Goal: Information Seeking & Learning: Learn about a topic

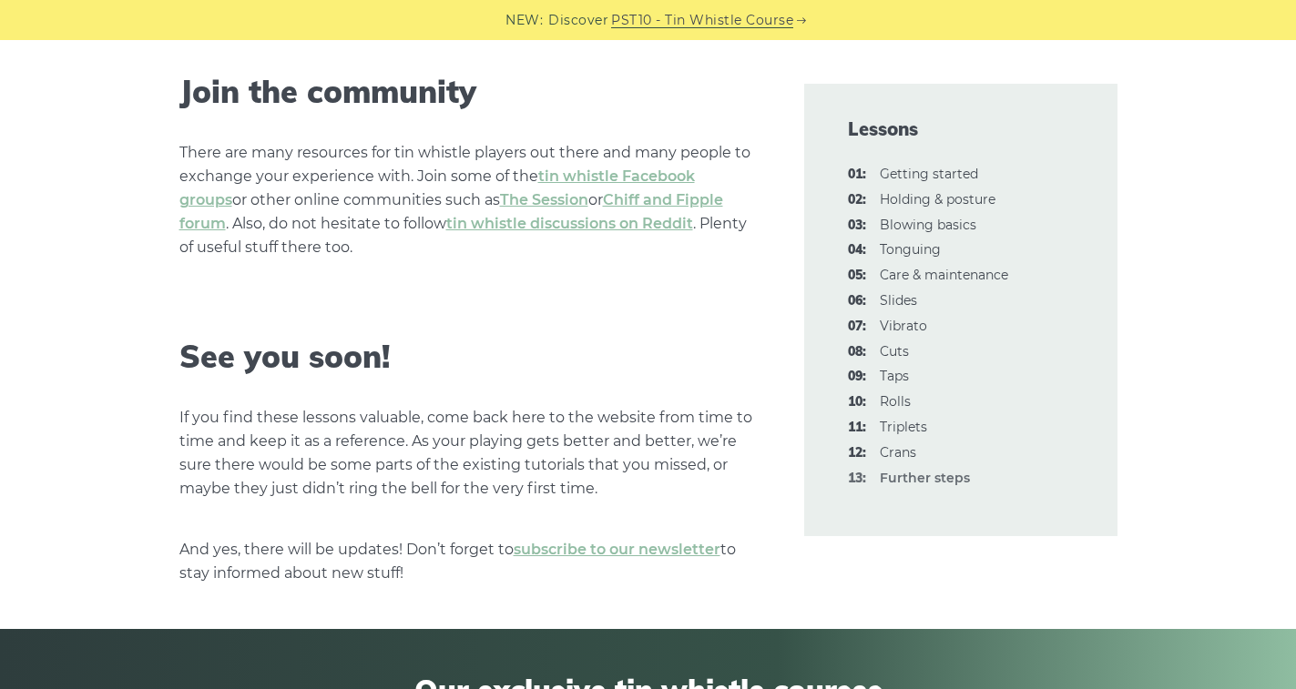
scroll to position [2877, 0]
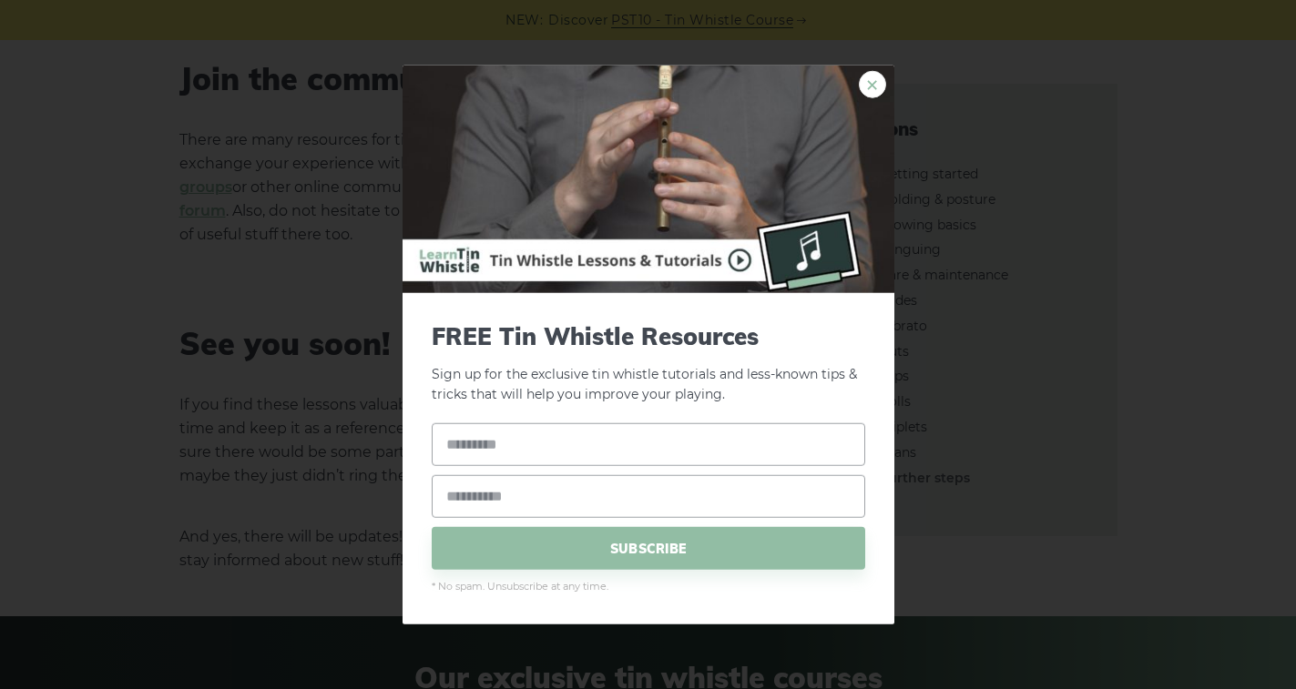
click at [874, 86] on link "×" at bounding box center [872, 83] width 27 height 27
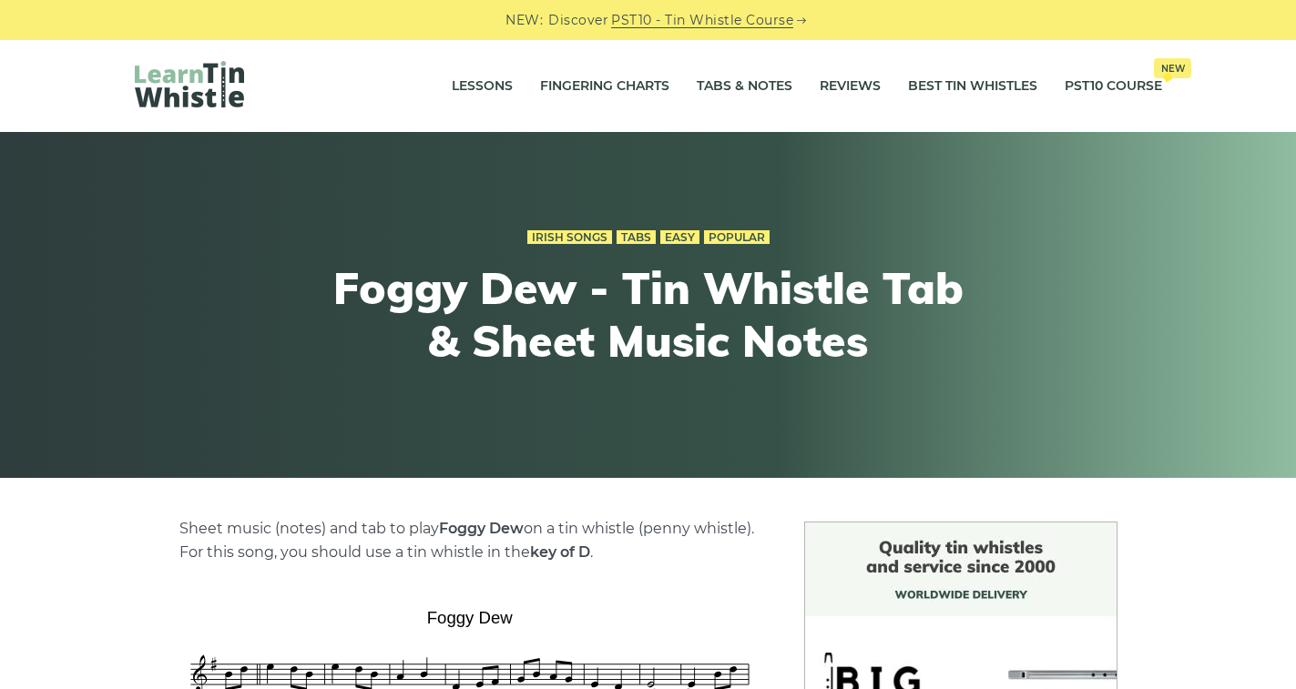
click at [464, 86] on link "Lessons" at bounding box center [482, 87] width 61 height 46
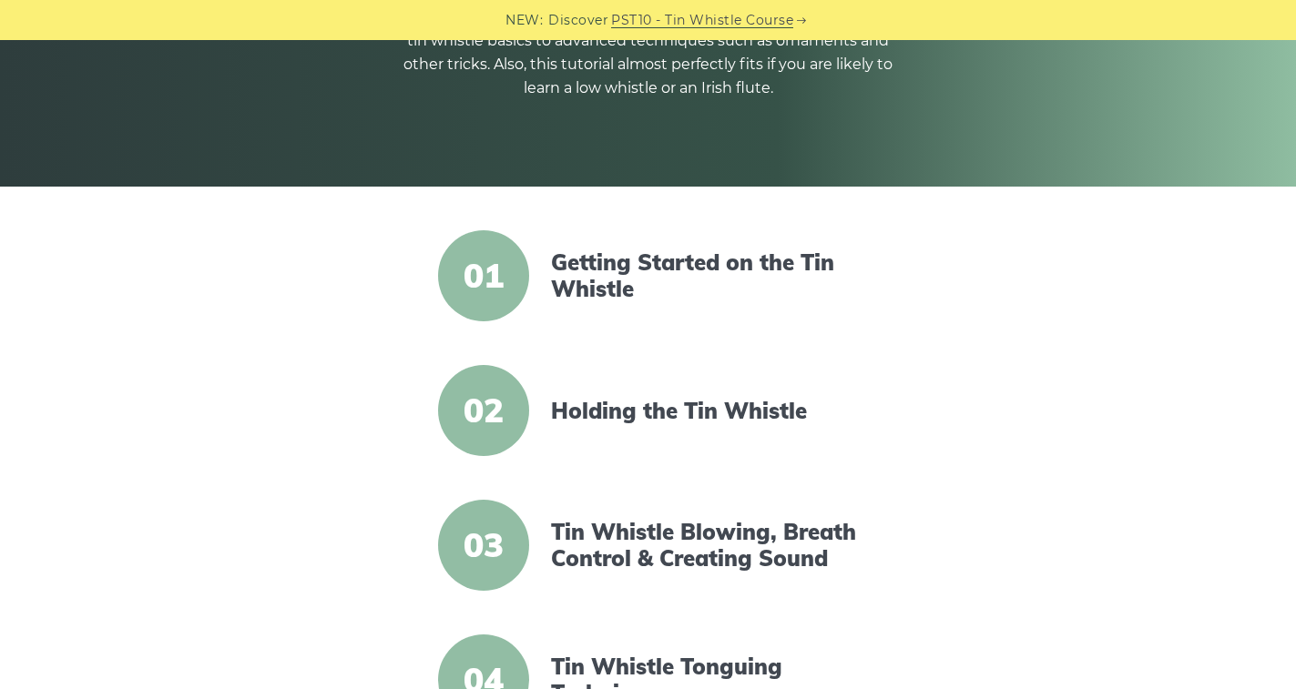
scroll to position [1869, 0]
